Goal: Transaction & Acquisition: Purchase product/service

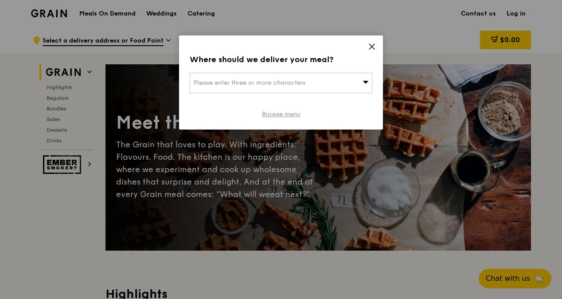
click at [287, 112] on link "Browse menu" at bounding box center [281, 114] width 39 height 9
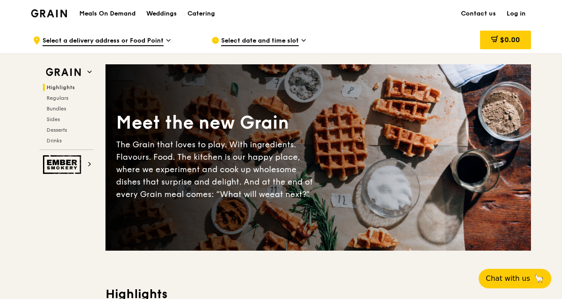
click at [277, 41] on span "Select date and time slot" at bounding box center [260, 41] width 78 height 10
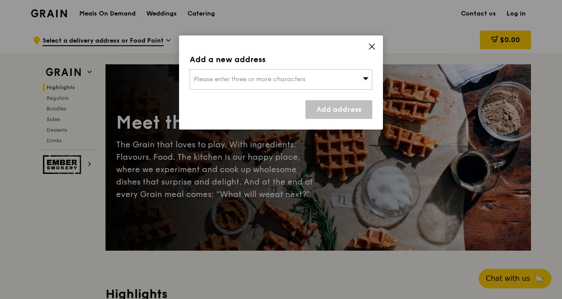
click at [365, 78] on icon at bounding box center [366, 78] width 6 height 3
click at [231, 82] on input "search" at bounding box center [281, 80] width 182 height 20
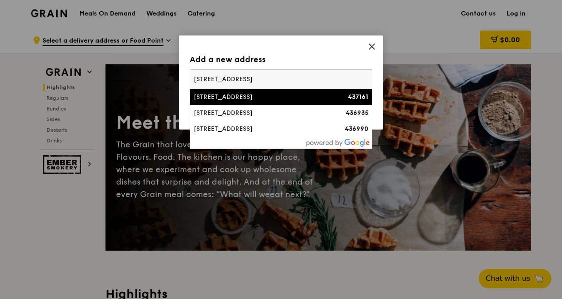
type input "[STREET_ADDRESS]"
click at [278, 96] on div "[STREET_ADDRESS]" at bounding box center [259, 97] width 131 height 9
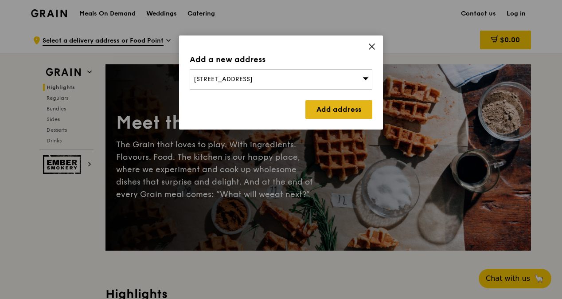
click at [343, 107] on link "Add address" at bounding box center [338, 109] width 67 height 19
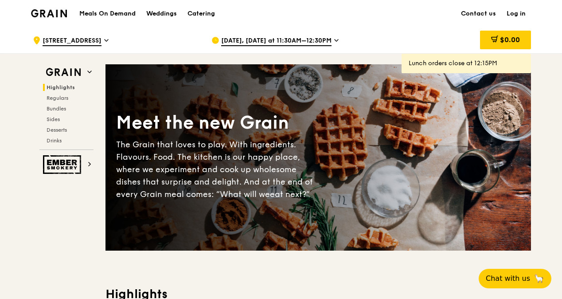
click at [286, 36] on div "[DATE], [DATE] at 11:30AM–12:30PM" at bounding box center [293, 40] width 164 height 27
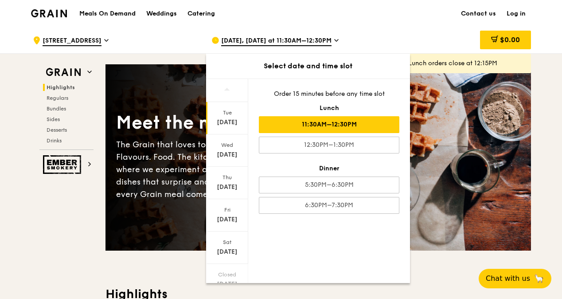
drag, startPoint x: 249, startPoint y: 142, endPoint x: 255, endPoint y: 249, distance: 107.5
click at [255, 250] on div "[DATE] [DATE] [DATE] [DATE] [DATE] Closed [DATE] [DATE] Order 15 minutes before…" at bounding box center [308, 180] width 204 height 204
drag, startPoint x: 255, startPoint y: 249, endPoint x: 251, endPoint y: 270, distance: 21.6
click at [251, 270] on div "[DATE] [DATE] [DATE] [DATE] [DATE] Closed [DATE] [DATE] Order 15 minutes before…" at bounding box center [308, 180] width 204 height 204
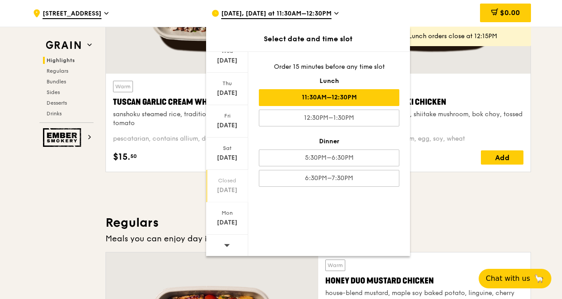
scroll to position [443, 0]
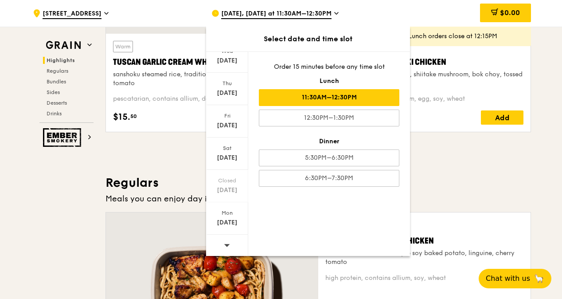
click at [224, 244] on icon at bounding box center [227, 245] width 6 height 7
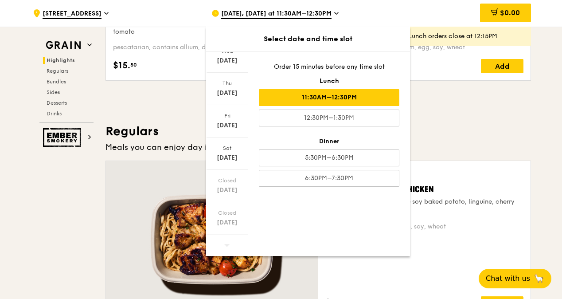
scroll to position [576, 0]
